Goal: Task Accomplishment & Management: Use online tool/utility

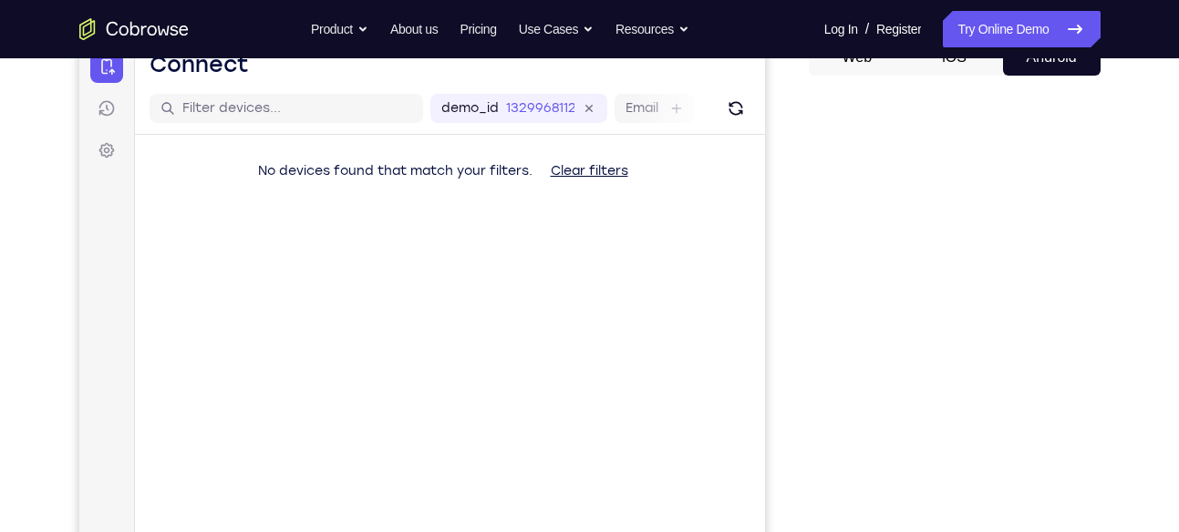
scroll to position [196, 0]
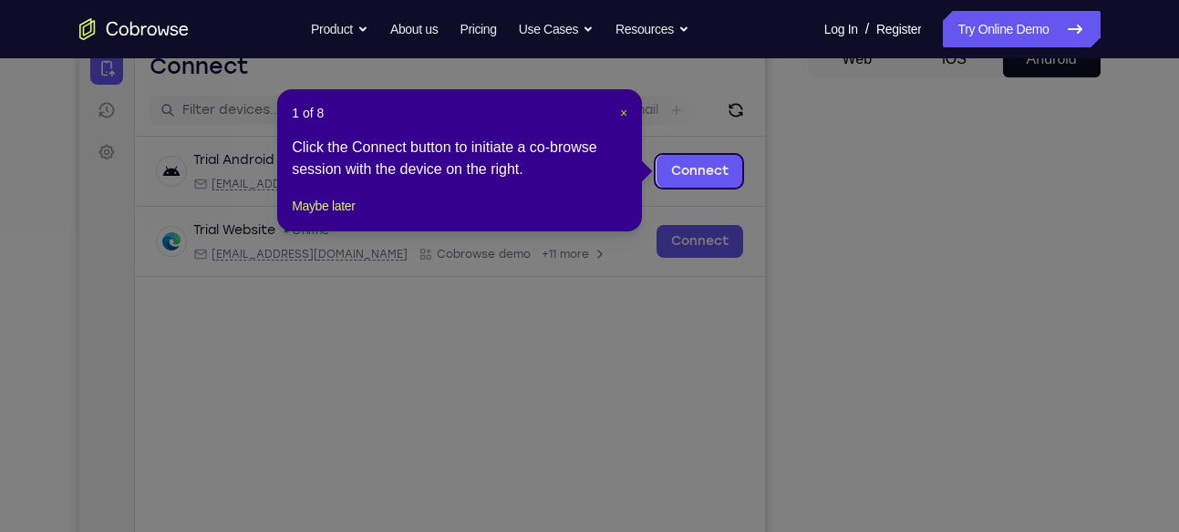
click at [623, 110] on span "×" at bounding box center [623, 113] width 7 height 15
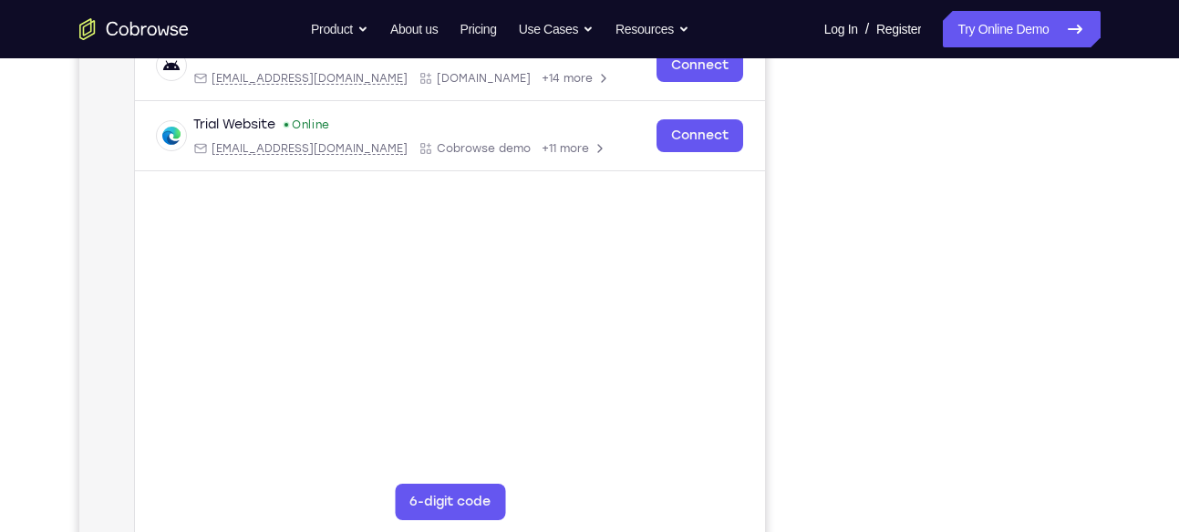
scroll to position [301, 0]
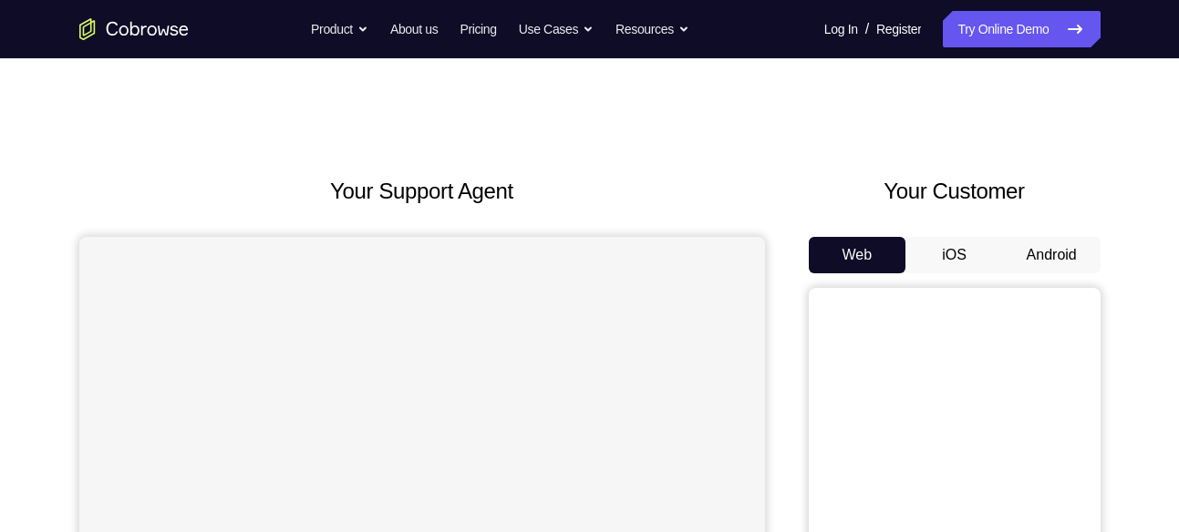
click at [1062, 251] on button "Android" at bounding box center [1052, 255] width 98 height 36
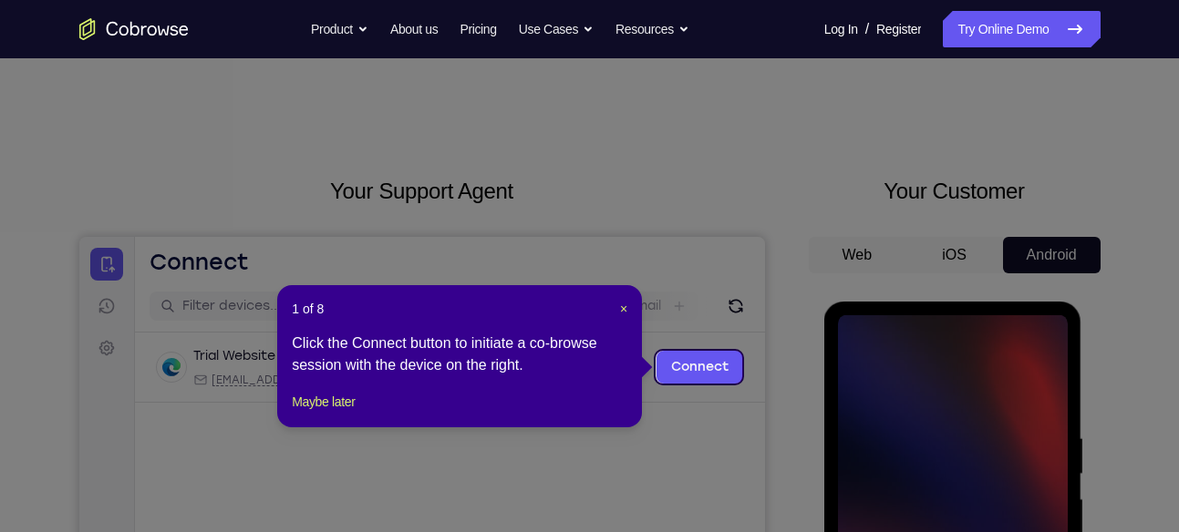
click at [628, 307] on div "1 of 8 × Click the Connect button to initiate a co-browse session with the devi…" at bounding box center [459, 356] width 365 height 142
drag, startPoint x: 628, startPoint y: 307, endPoint x: 545, endPoint y: 70, distance: 251.1
click at [625, 307] on span "×" at bounding box center [623, 309] width 7 height 15
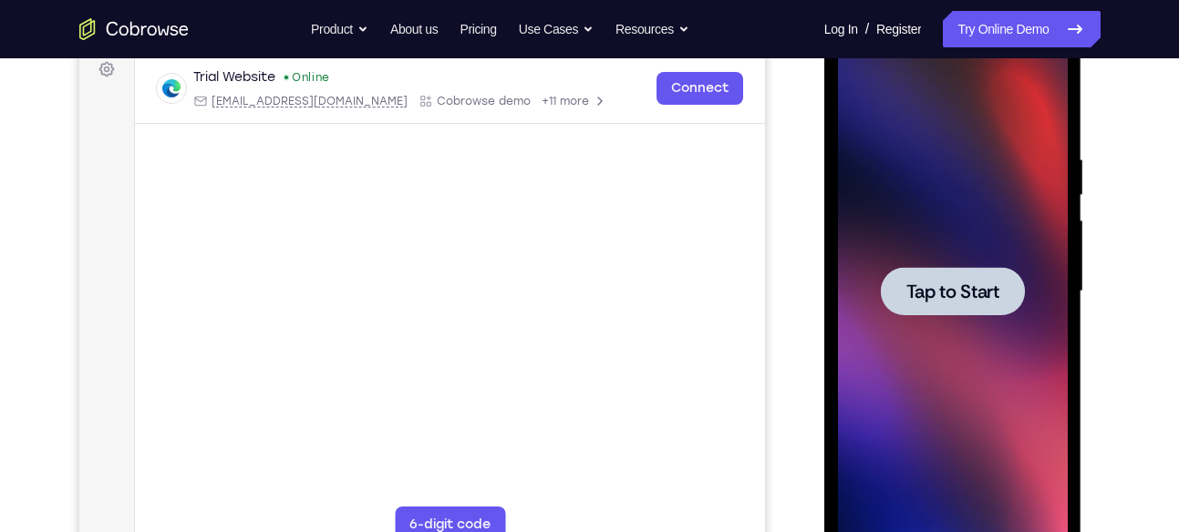
scroll to position [291, 0]
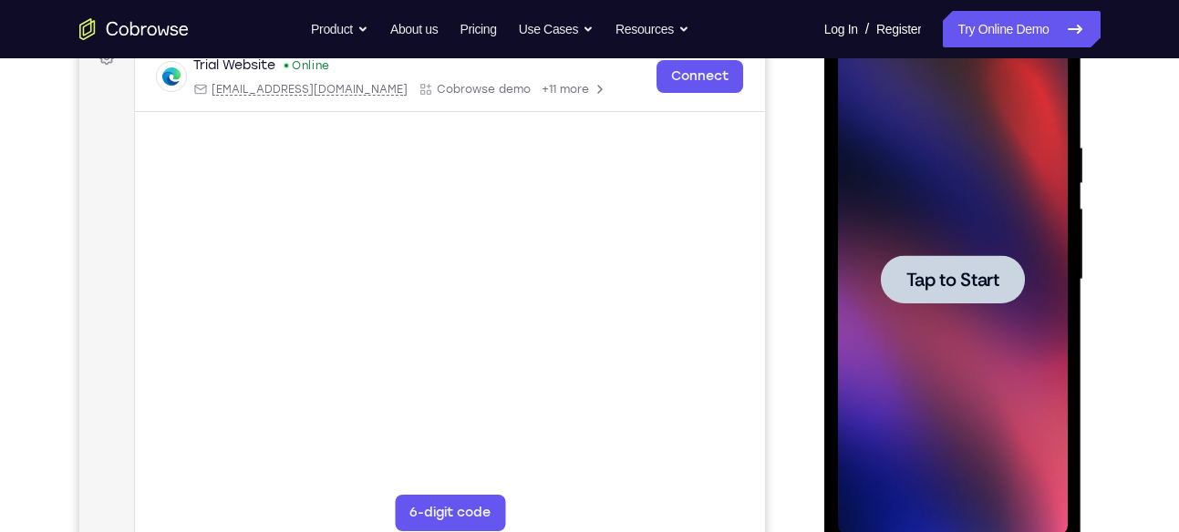
click at [948, 292] on div at bounding box center [953, 279] width 144 height 48
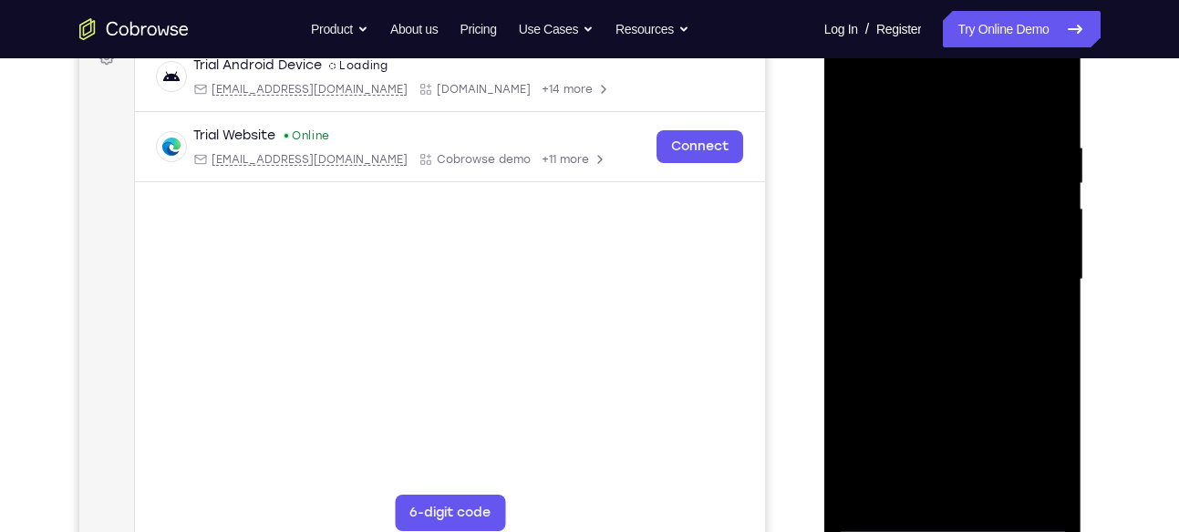
click at [956, 511] on div at bounding box center [953, 280] width 230 height 511
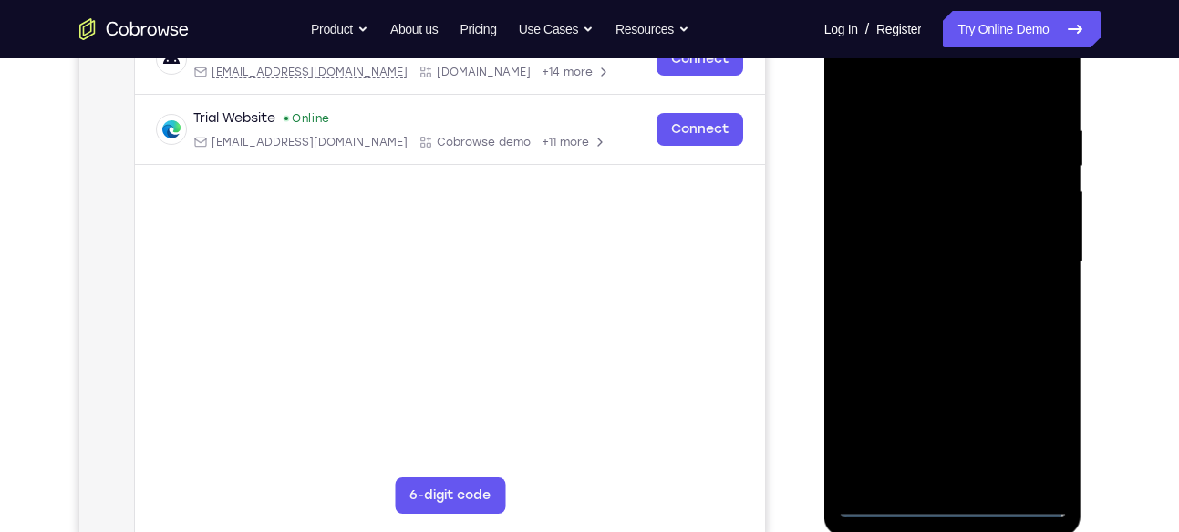
scroll to position [306, 0]
click at [955, 505] on div at bounding box center [953, 264] width 230 height 511
click at [1044, 436] on div at bounding box center [953, 264] width 230 height 511
click at [902, 84] on div at bounding box center [953, 264] width 230 height 511
click at [1035, 247] on div at bounding box center [953, 264] width 230 height 511
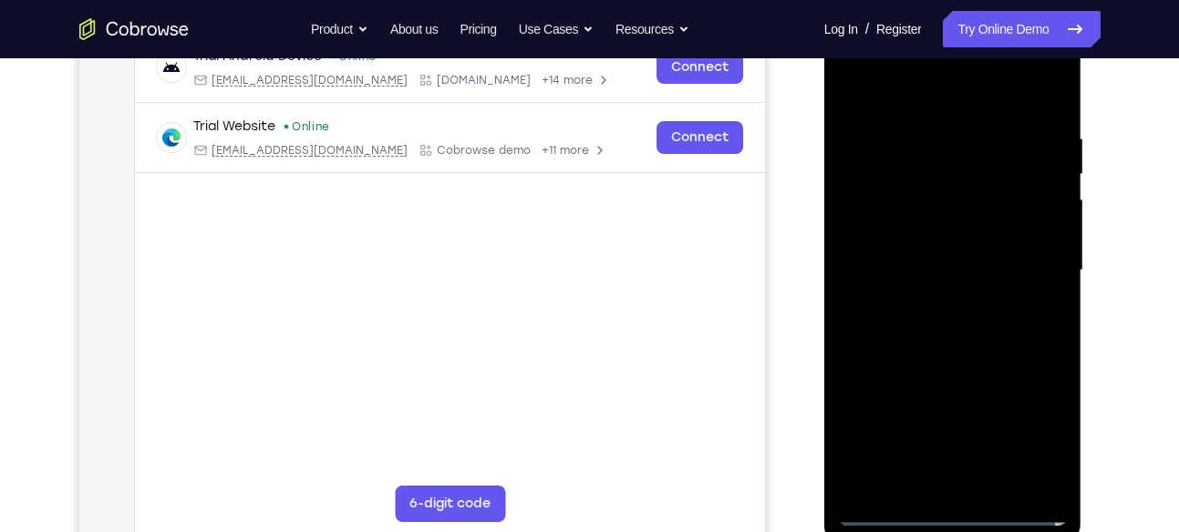
scroll to position [299, 0]
click at [935, 305] on div at bounding box center [953, 271] width 230 height 511
click at [935, 243] on div at bounding box center [953, 271] width 230 height 511
click at [935, 236] on div at bounding box center [953, 271] width 230 height 511
click at [956, 270] on div at bounding box center [953, 271] width 230 height 511
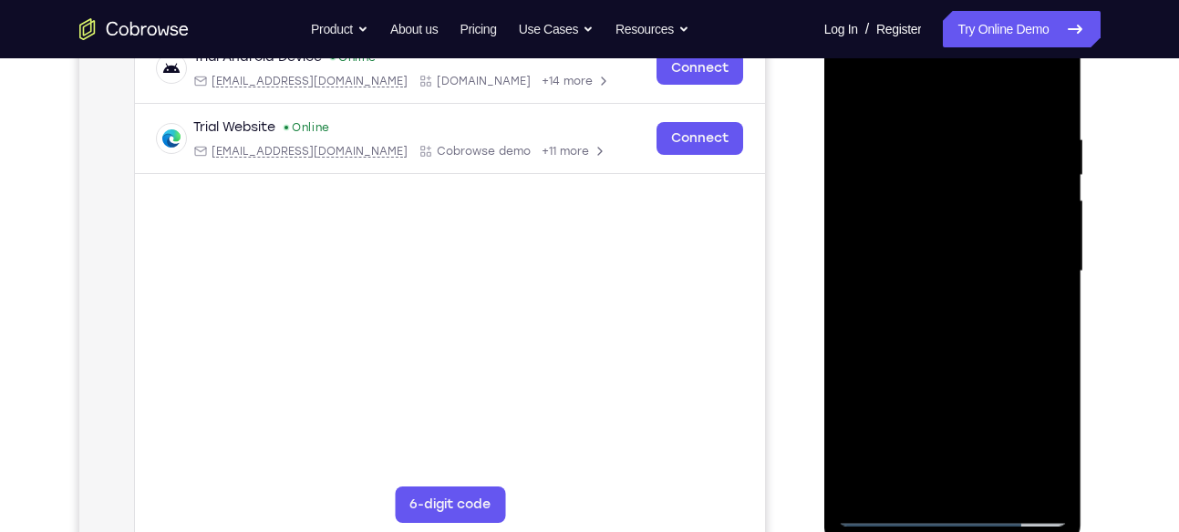
click at [947, 344] on div at bounding box center [953, 271] width 230 height 511
click at [976, 349] on div at bounding box center [953, 271] width 230 height 511
click at [989, 132] on div at bounding box center [953, 271] width 230 height 511
click at [1035, 257] on div at bounding box center [953, 271] width 230 height 511
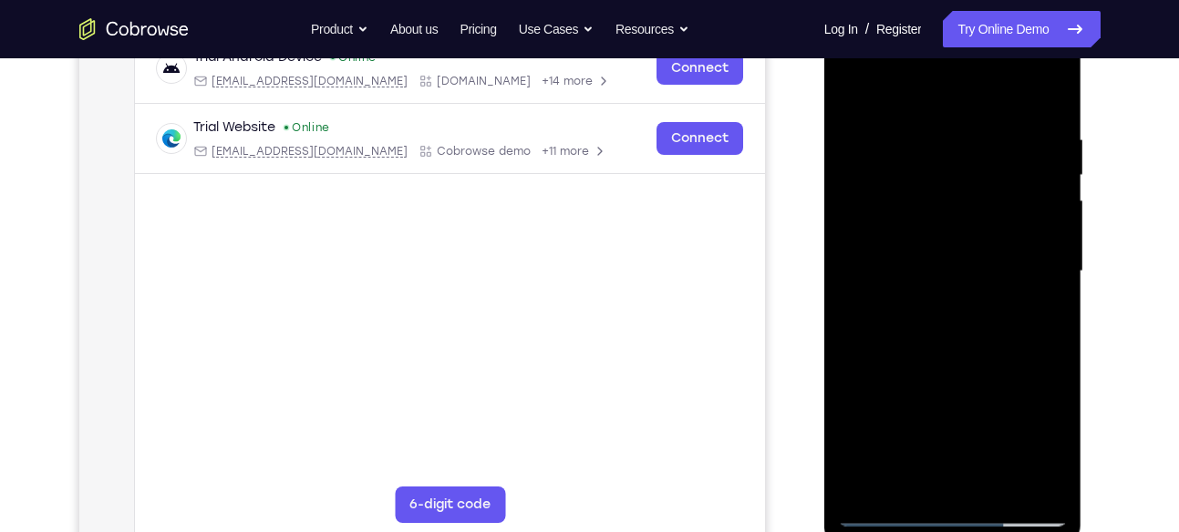
click at [1035, 257] on div at bounding box center [953, 271] width 230 height 511
click at [1048, 246] on div at bounding box center [953, 271] width 230 height 511
click at [1048, 92] on div at bounding box center [953, 271] width 230 height 511
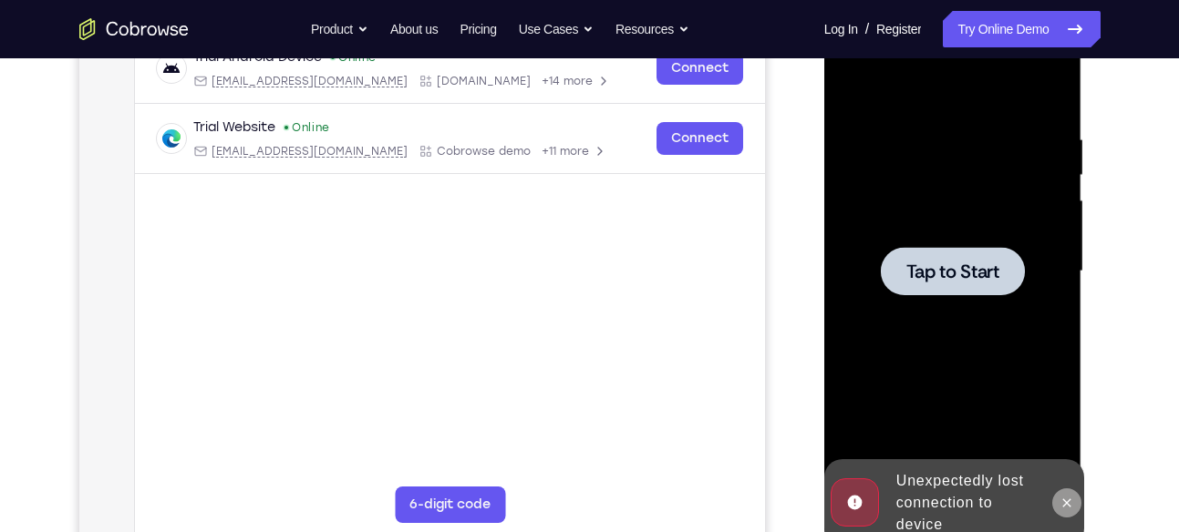
click at [1066, 491] on button at bounding box center [1066, 503] width 29 height 29
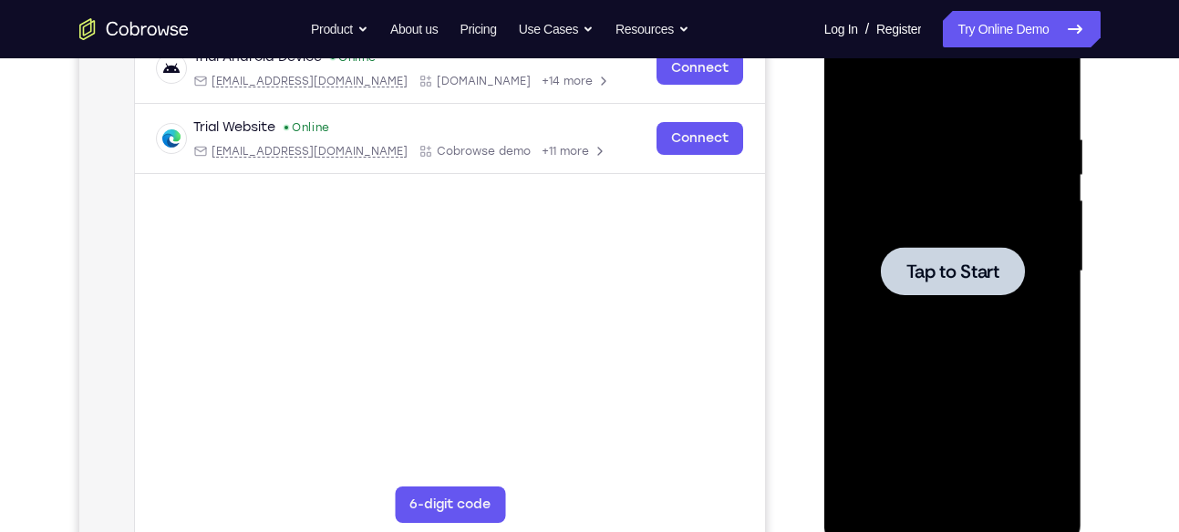
click at [967, 281] on span "Tap to Start" at bounding box center [952, 272] width 93 height 18
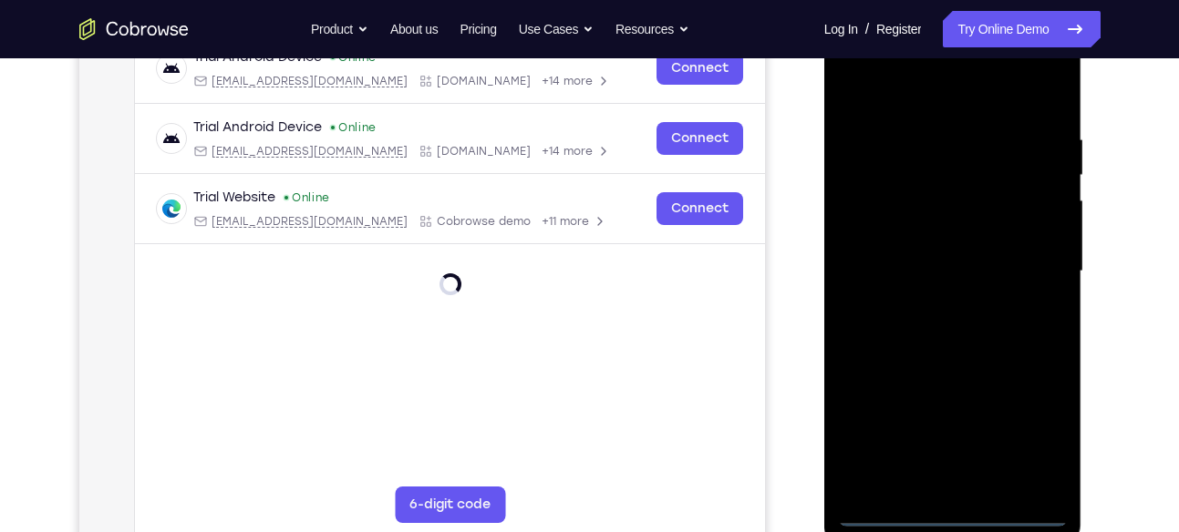
click at [953, 507] on div at bounding box center [953, 271] width 230 height 511
click at [1020, 442] on div at bounding box center [953, 271] width 230 height 511
click at [875, 79] on div at bounding box center [953, 271] width 230 height 511
click at [1037, 259] on div at bounding box center [953, 271] width 230 height 511
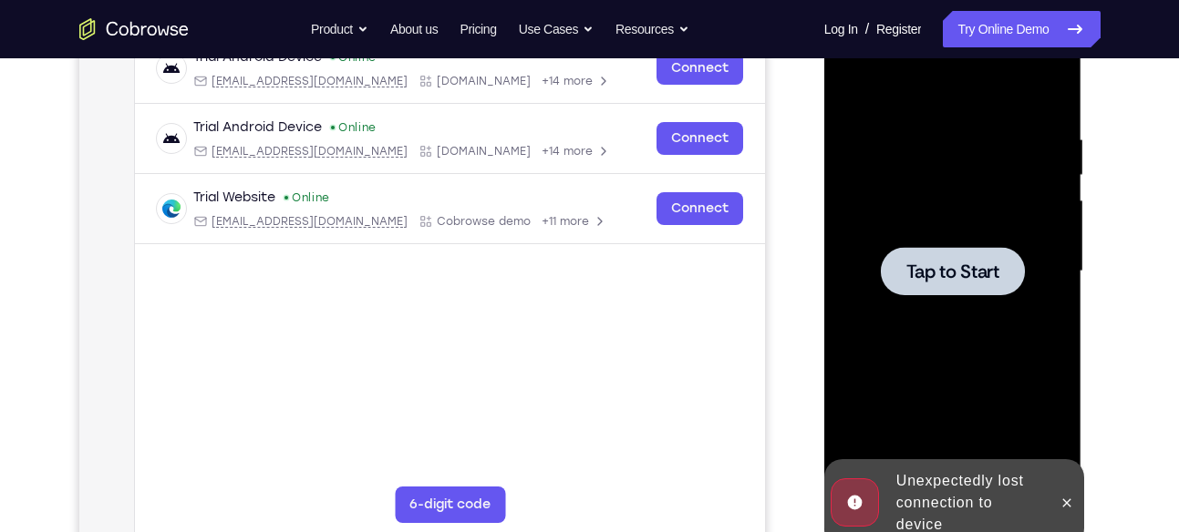
click at [928, 252] on div at bounding box center [953, 271] width 144 height 48
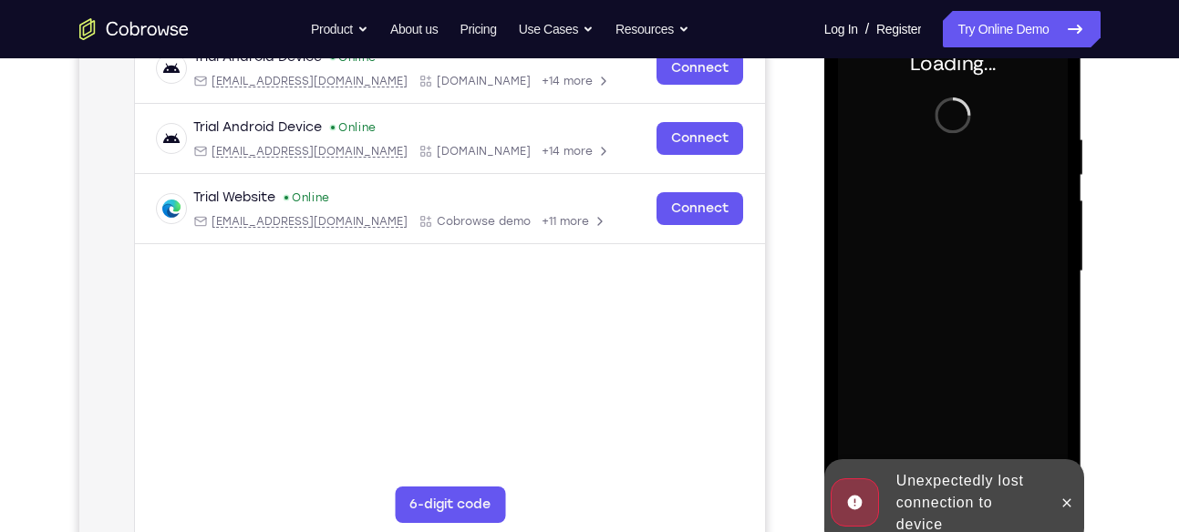
click at [928, 252] on div at bounding box center [953, 271] width 230 height 511
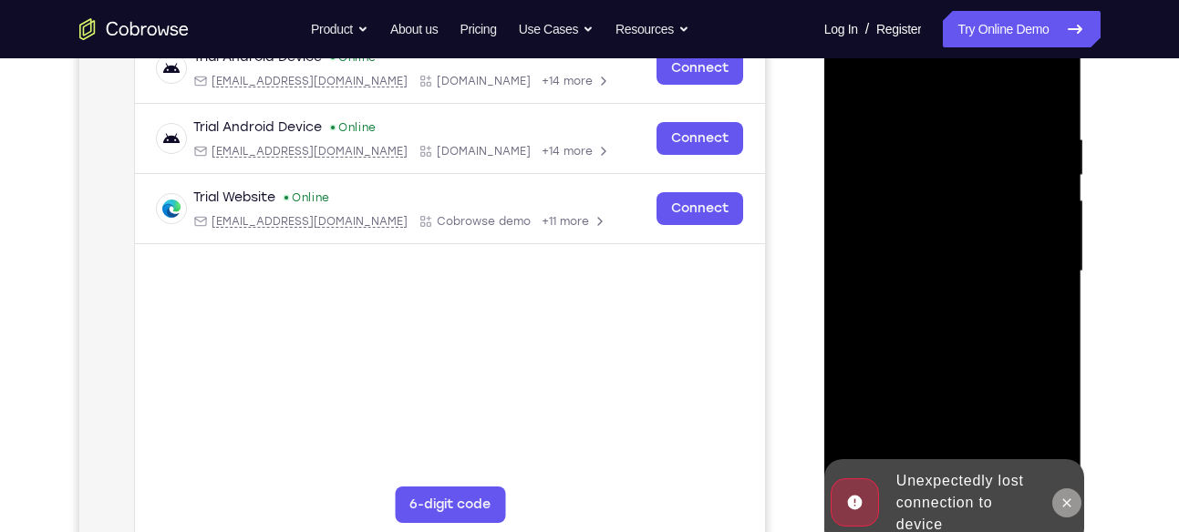
click at [1064, 503] on icon at bounding box center [1066, 503] width 15 height 15
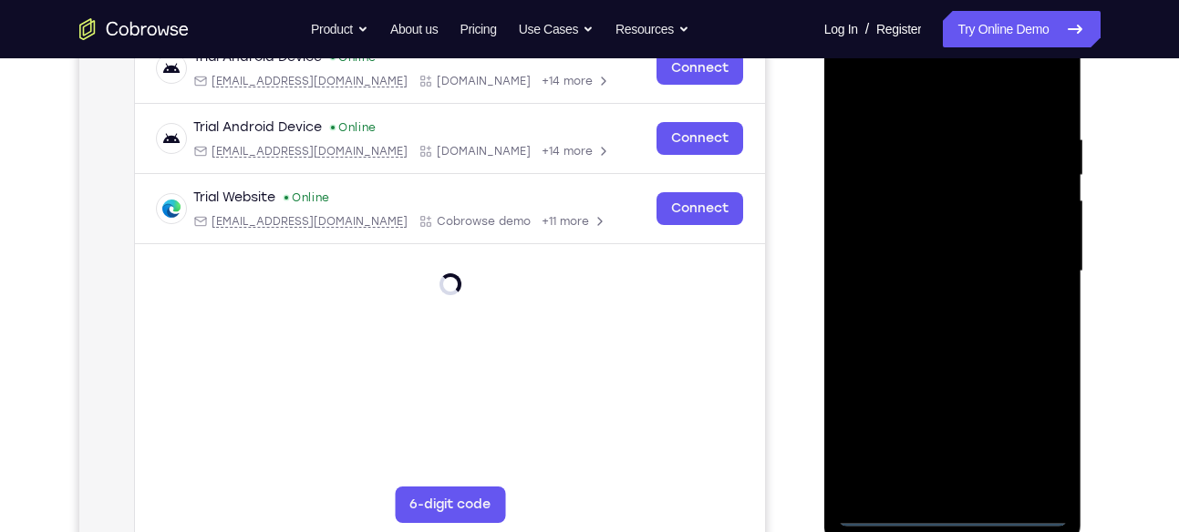
click at [953, 510] on div at bounding box center [953, 271] width 230 height 511
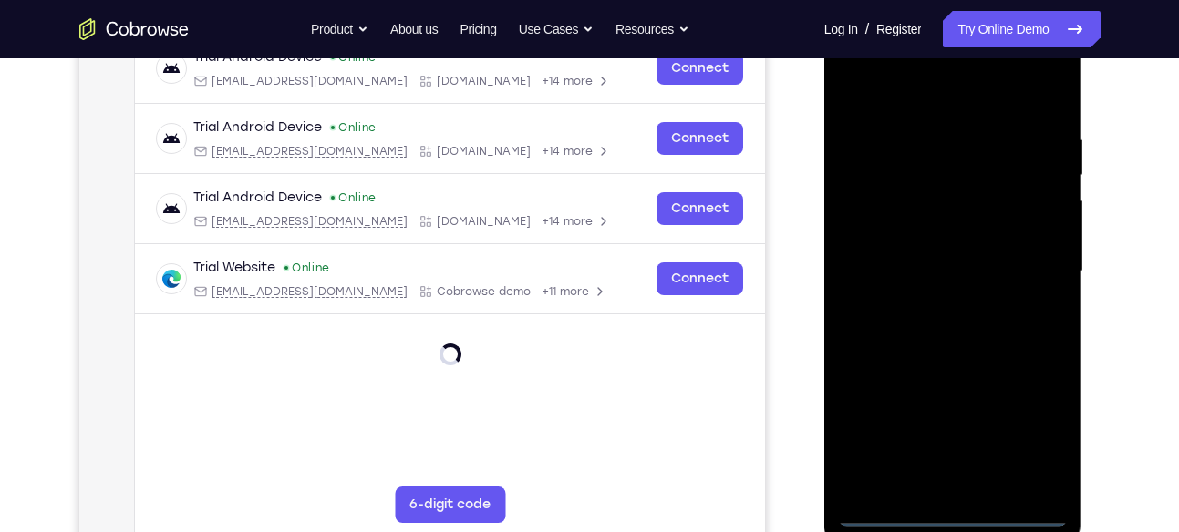
click at [1033, 443] on div at bounding box center [953, 271] width 230 height 511
click at [867, 99] on div at bounding box center [953, 271] width 230 height 511
click at [1028, 263] on div at bounding box center [953, 271] width 230 height 511
click at [935, 299] on div at bounding box center [953, 271] width 230 height 511
click at [970, 247] on div at bounding box center [953, 271] width 230 height 511
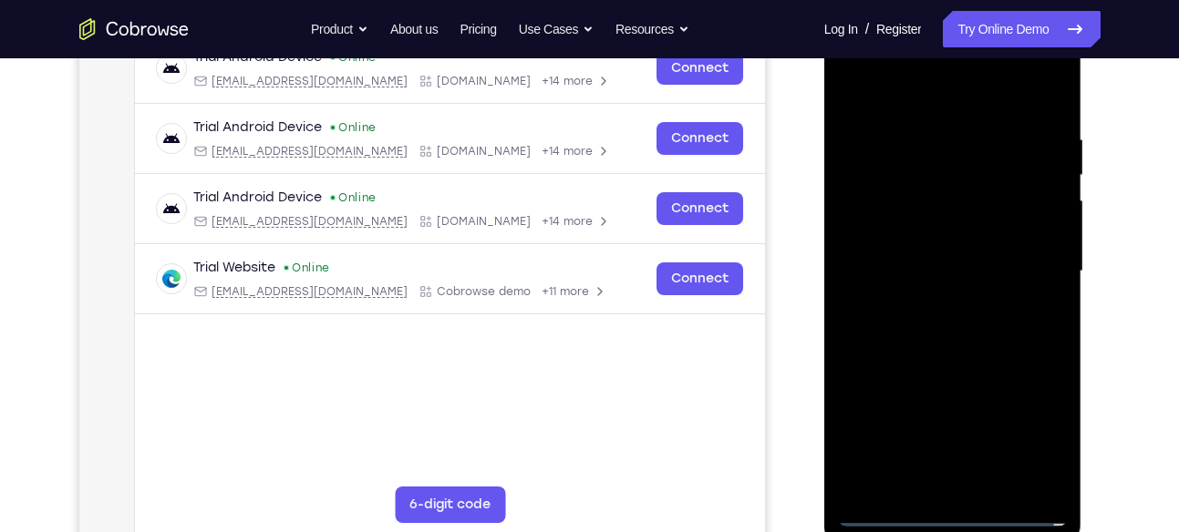
click at [967, 235] on div at bounding box center [953, 271] width 230 height 511
click at [991, 265] on div at bounding box center [953, 271] width 230 height 511
click at [970, 347] on div at bounding box center [953, 271] width 230 height 511
click at [997, 480] on div at bounding box center [953, 271] width 230 height 511
click at [971, 365] on div at bounding box center [953, 271] width 230 height 511
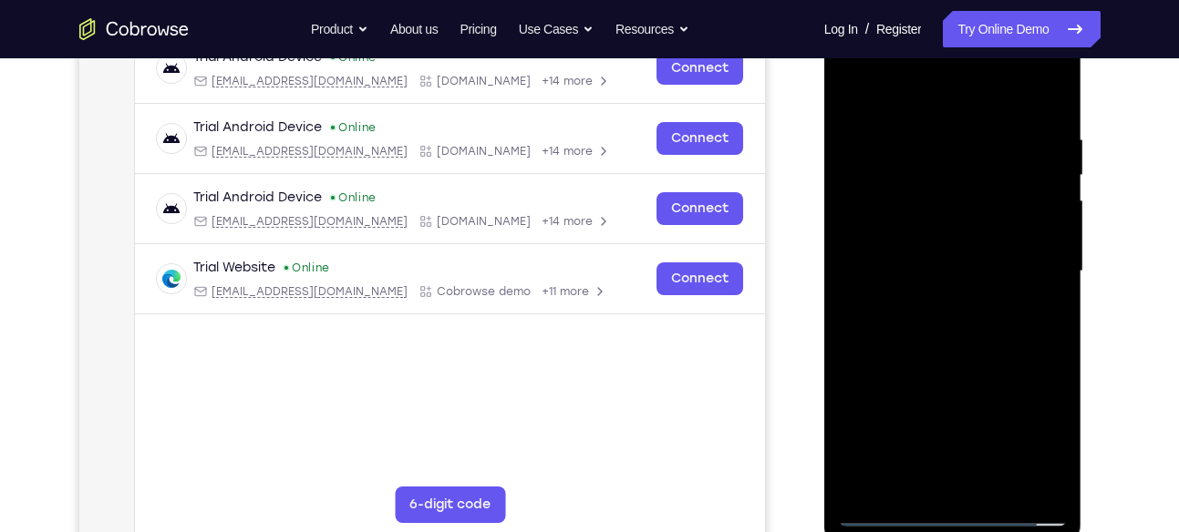
drag, startPoint x: 882, startPoint y: 89, endPoint x: 879, endPoint y: -17, distance: 106.7
click at [879, 3] on html "Online web based iOS Simulators and Android Emulators. Run iPhone, iPad, Mobile…" at bounding box center [954, 276] width 260 height 547
click at [1055, 170] on div at bounding box center [953, 271] width 230 height 511
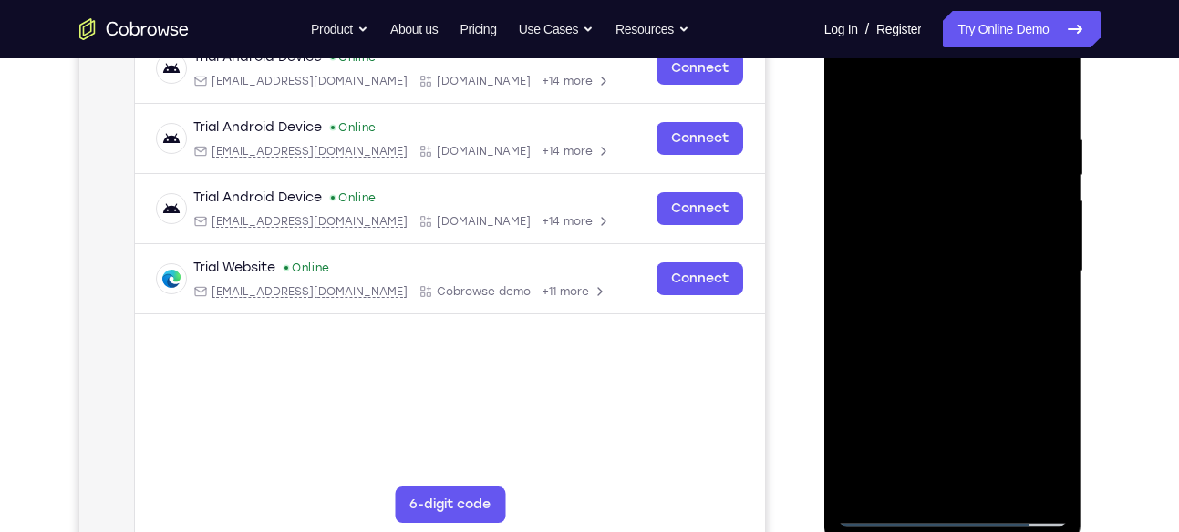
click at [863, 89] on div at bounding box center [953, 271] width 230 height 511
click at [940, 147] on div at bounding box center [953, 271] width 230 height 511
click at [1025, 480] on div at bounding box center [953, 271] width 230 height 511
click at [1046, 91] on div at bounding box center [953, 271] width 230 height 511
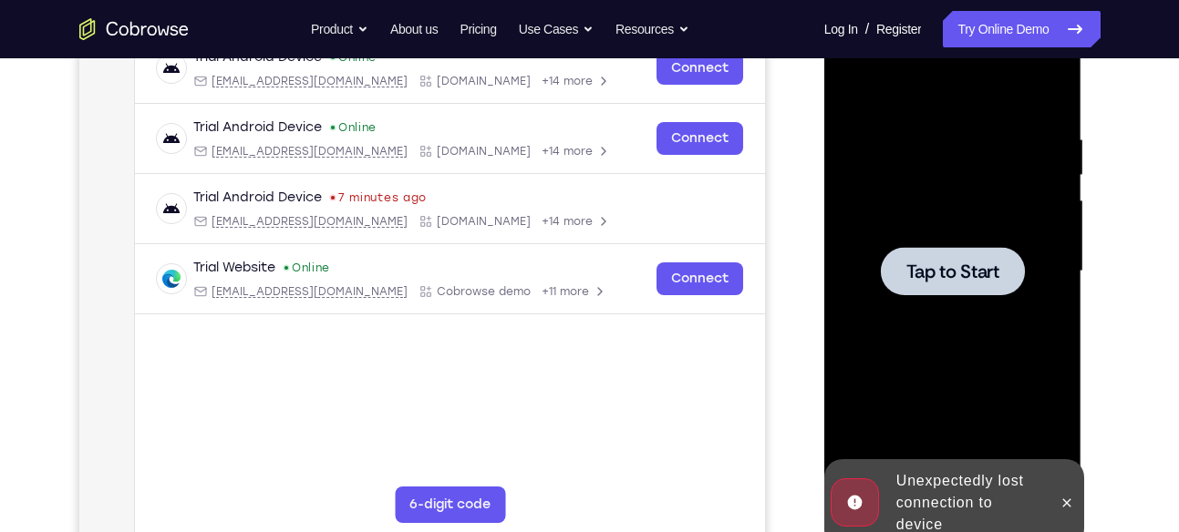
click at [976, 289] on div at bounding box center [953, 271] width 144 height 48
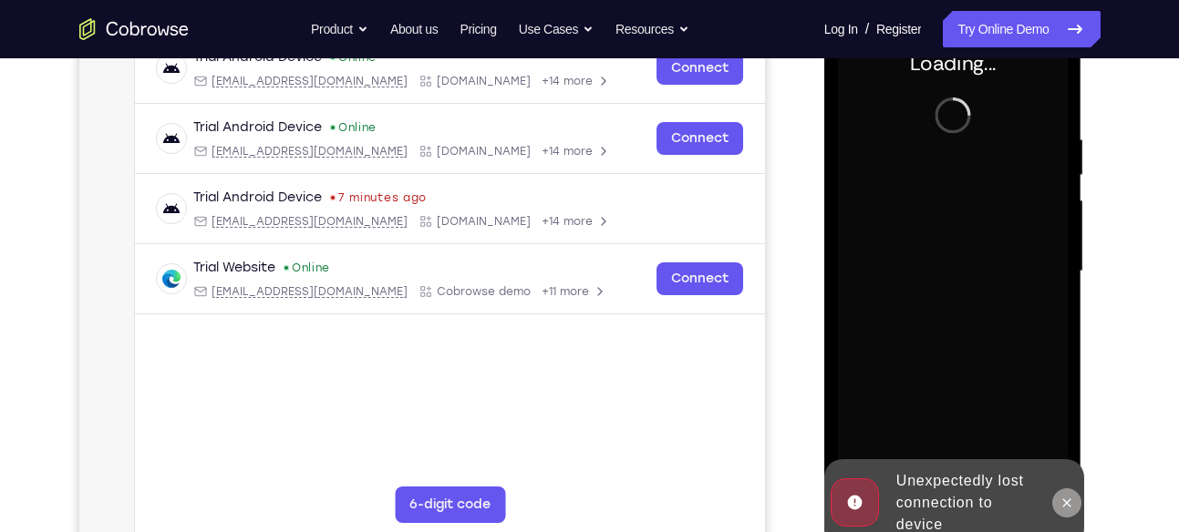
click at [1067, 507] on icon at bounding box center [1066, 503] width 15 height 15
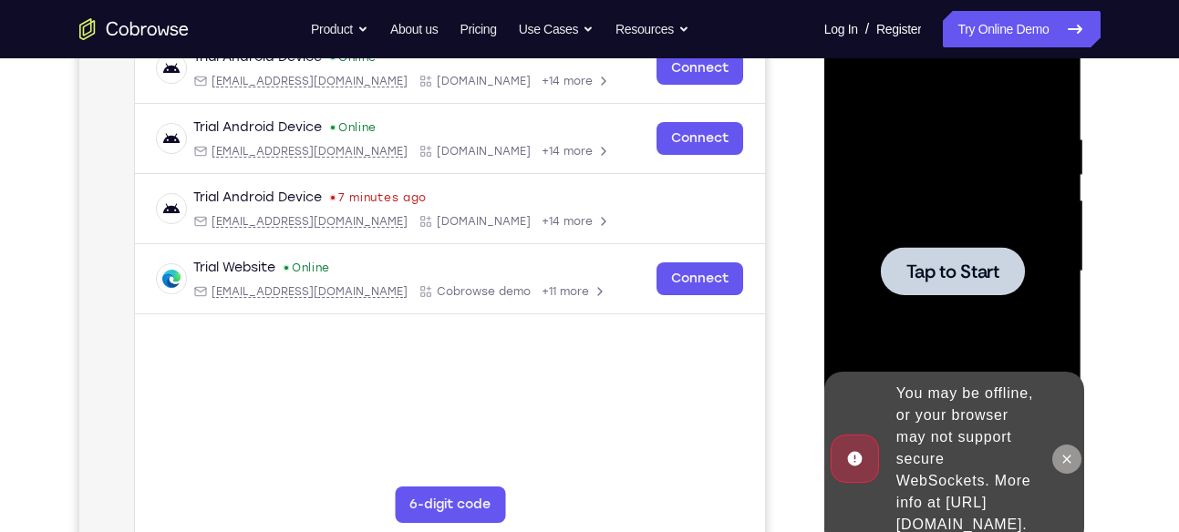
click at [1077, 445] on button at bounding box center [1066, 459] width 29 height 29
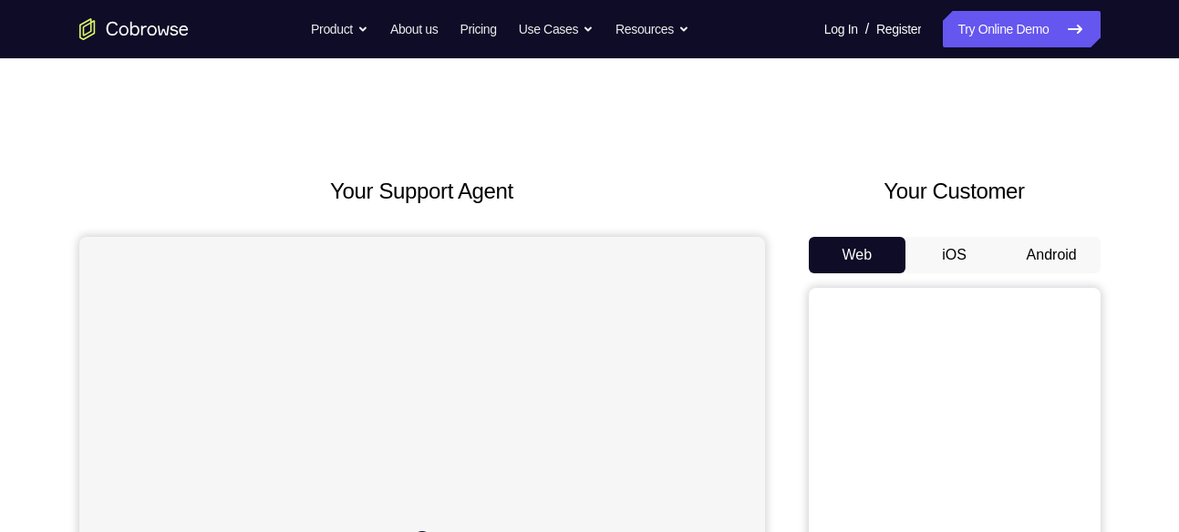
click at [1053, 258] on button "Android" at bounding box center [1052, 255] width 98 height 36
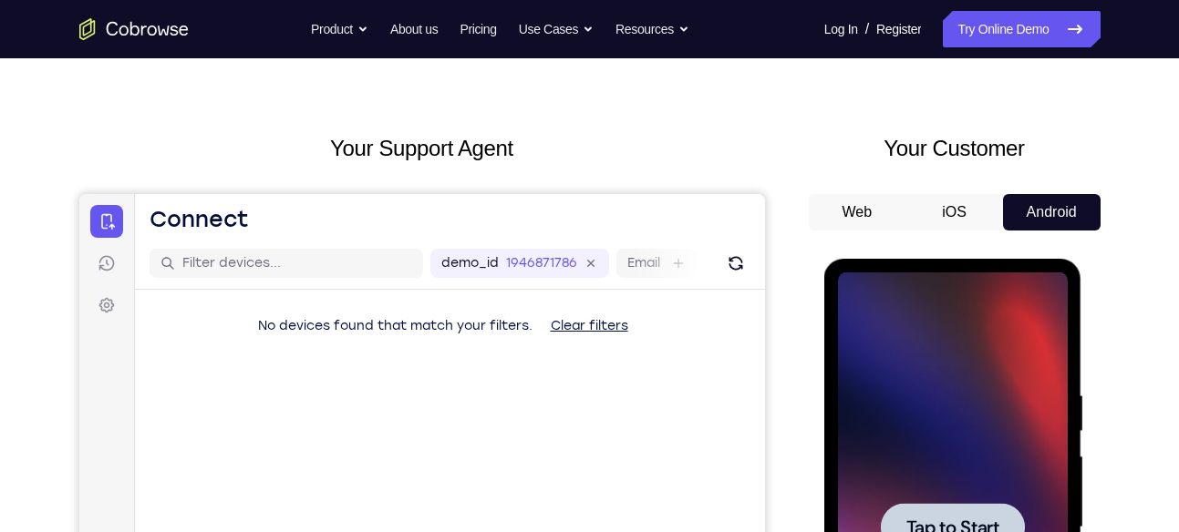
scroll to position [44, 0]
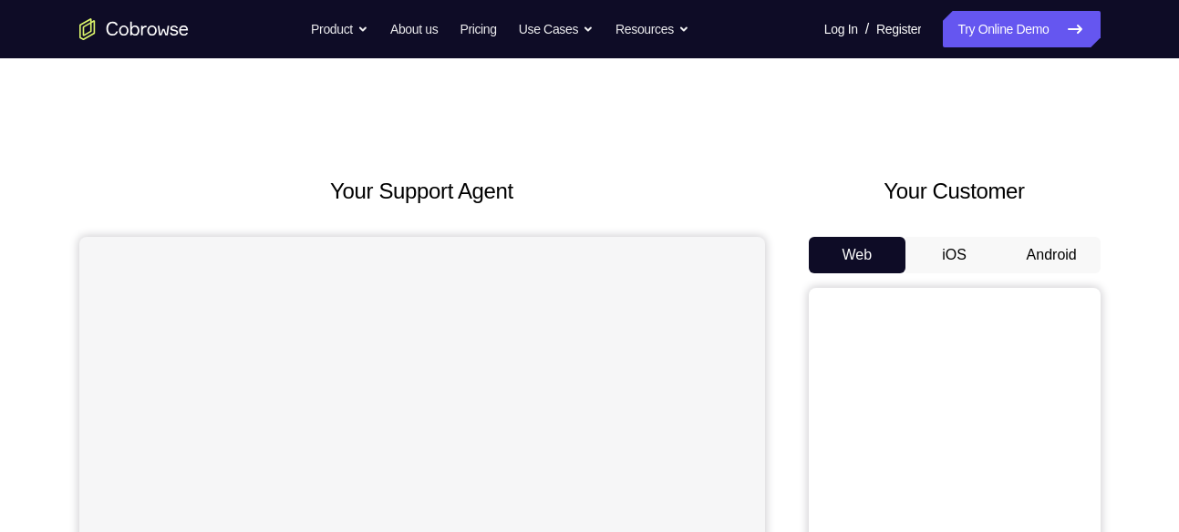
click at [1051, 252] on button "Android" at bounding box center [1052, 255] width 98 height 36
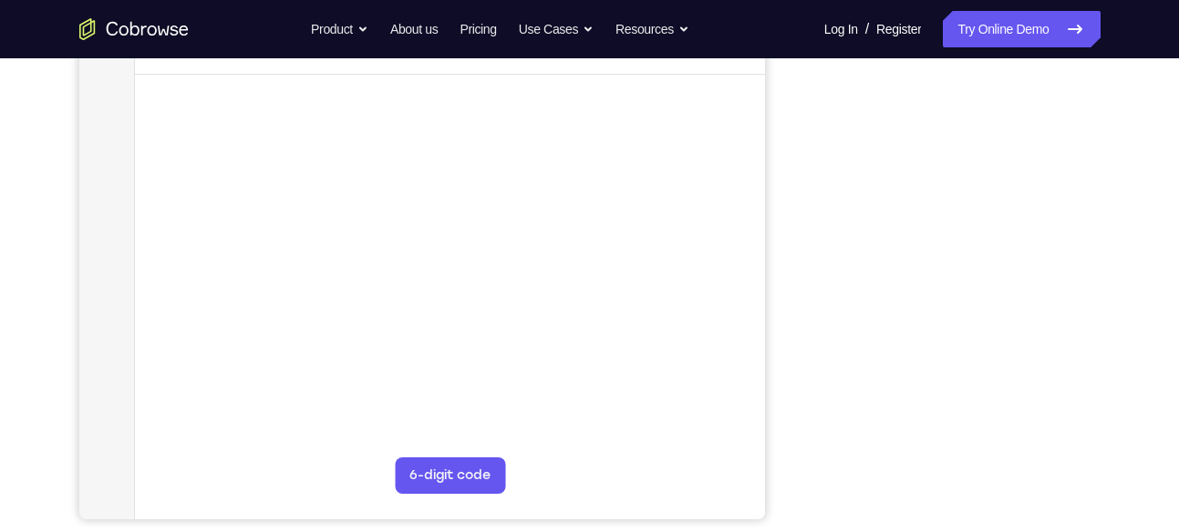
scroll to position [130, 0]
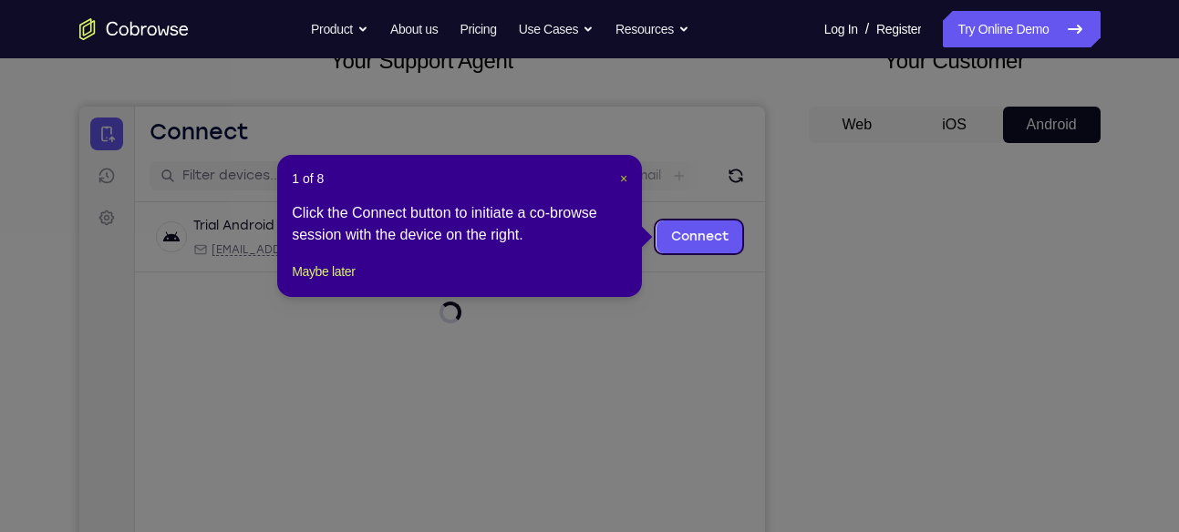
click at [625, 171] on span "×" at bounding box center [623, 178] width 7 height 15
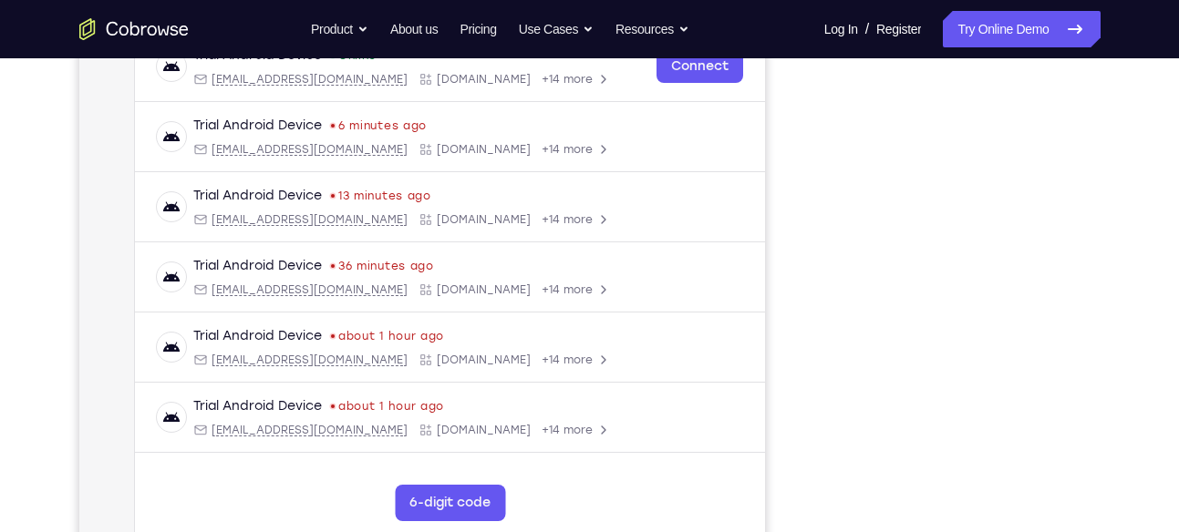
scroll to position [300, 0]
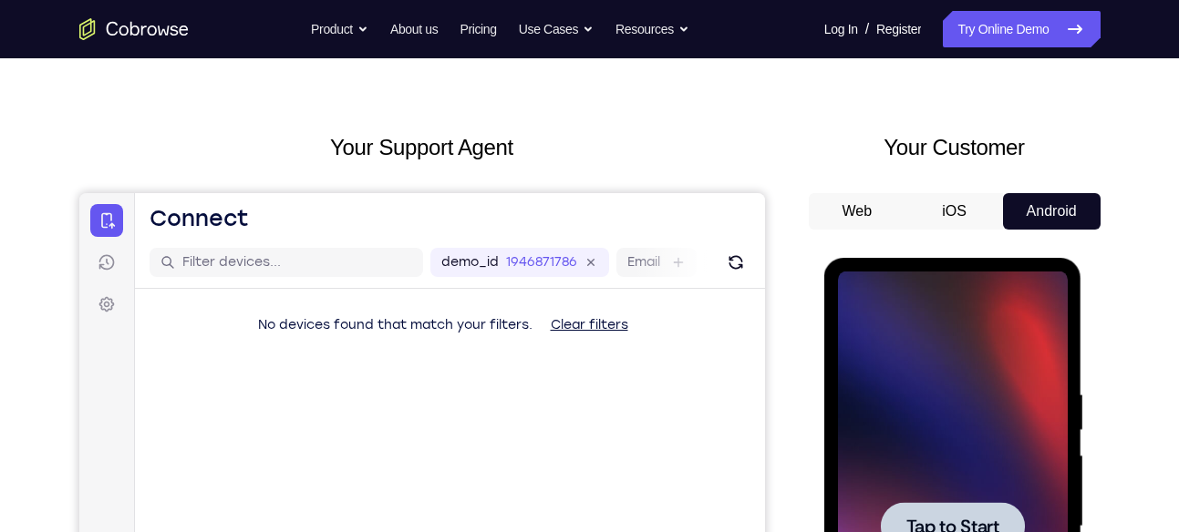
scroll to position [44, 0]
